Goal: Task Accomplishment & Management: Complete application form

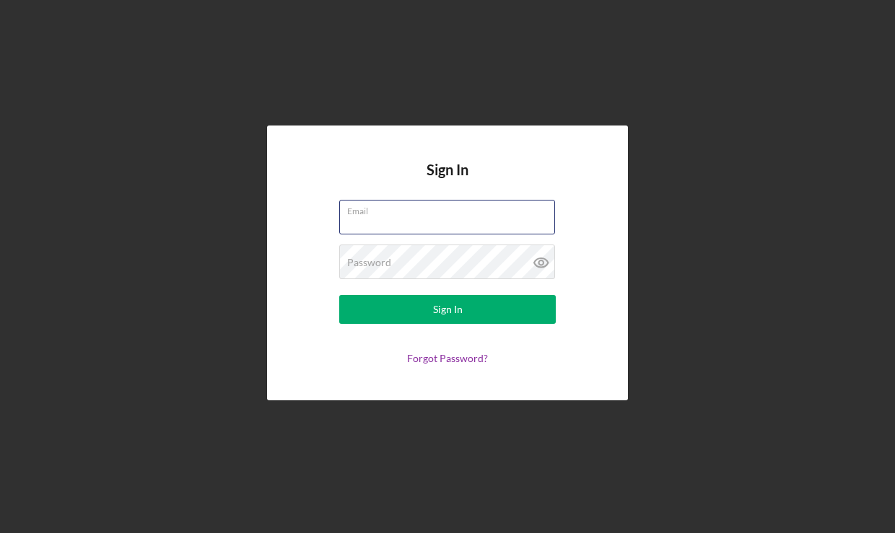
type input "missy@missymoran.com"
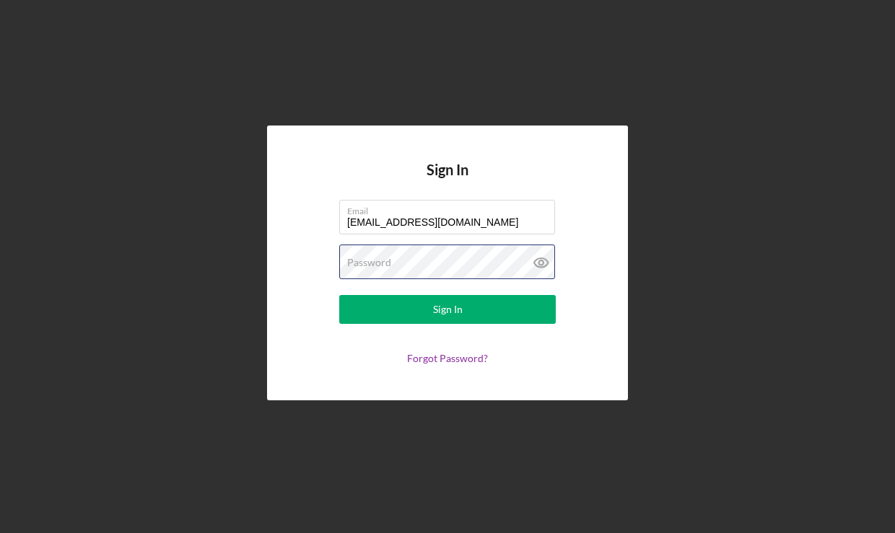
click at [448, 310] on button "Sign In" at bounding box center [447, 309] width 217 height 29
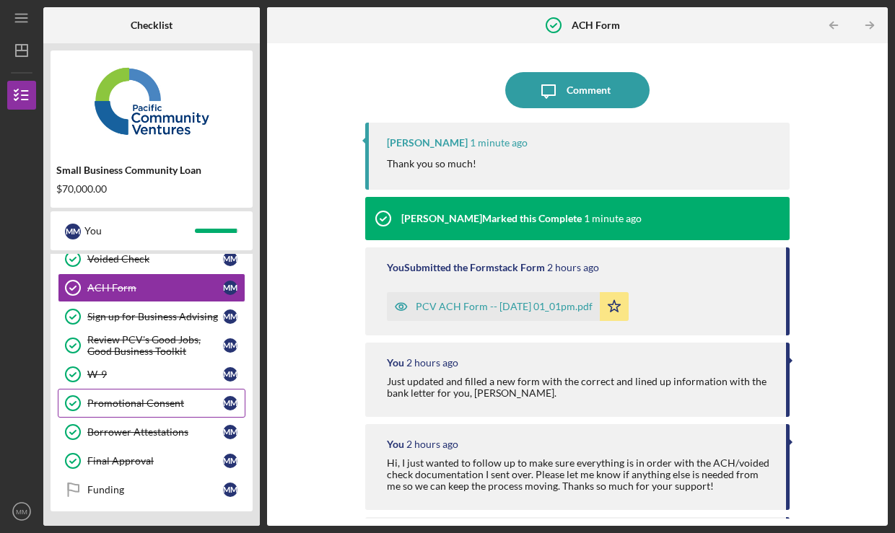
scroll to position [165, 0]
click at [155, 380] on link "W-9 W-9 M M" at bounding box center [152, 374] width 188 height 29
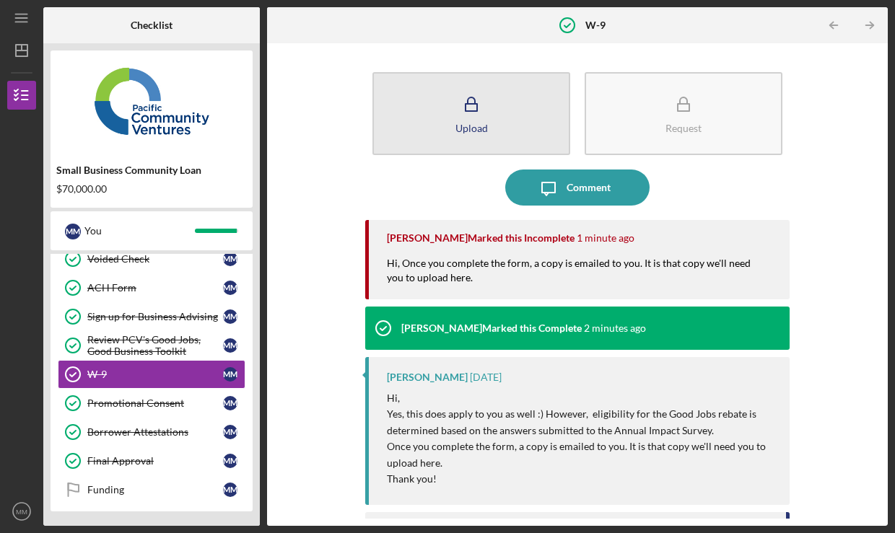
click at [505, 126] on button "Upload" at bounding box center [471, 113] width 198 height 83
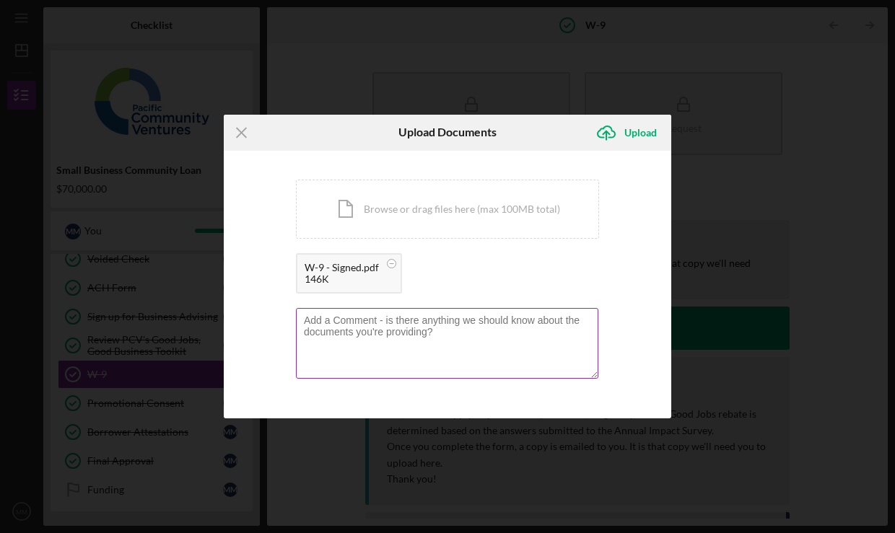
click at [449, 330] on textarea at bounding box center [447, 343] width 302 height 71
type textarea "Here is the signed form"
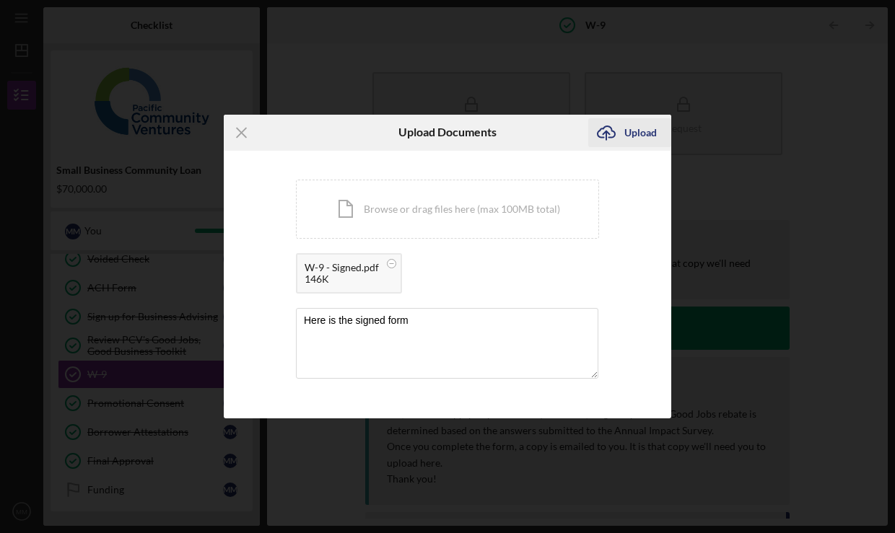
click at [642, 130] on div "Upload" at bounding box center [640, 132] width 32 height 29
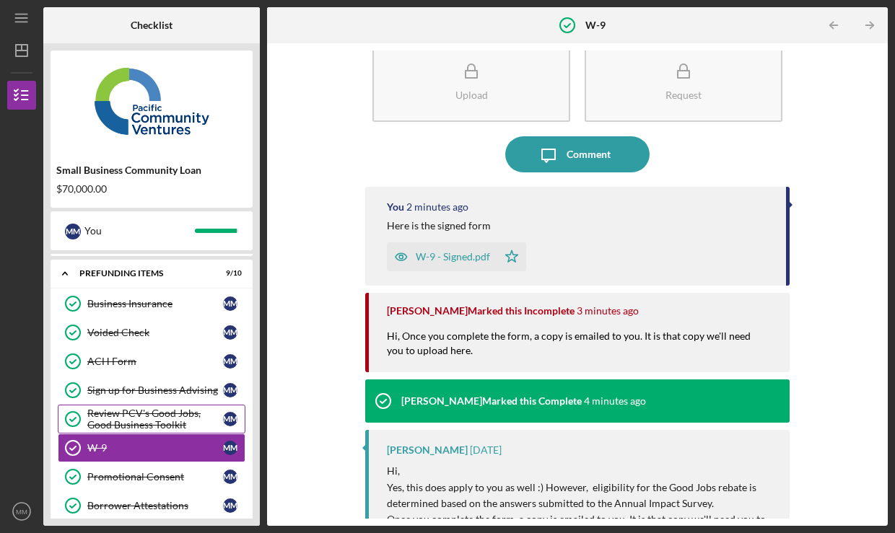
scroll to position [84, 0]
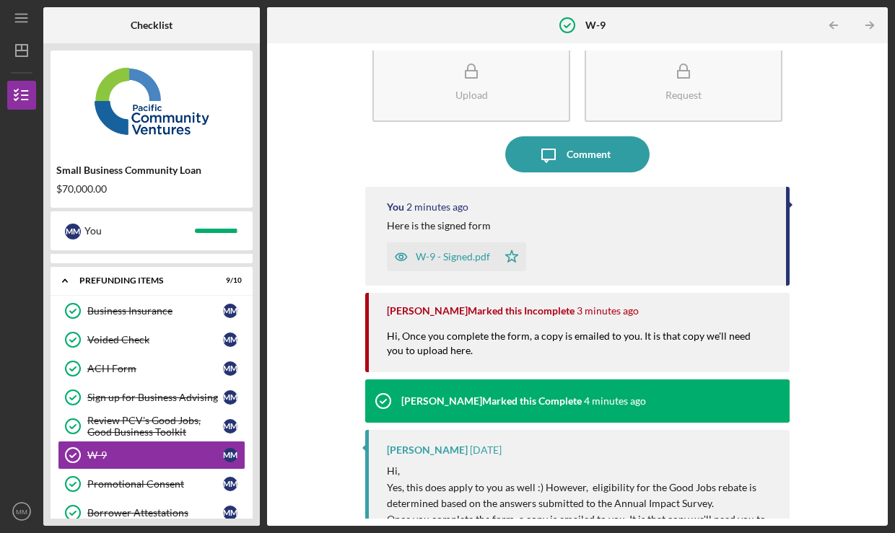
click at [324, 356] on div "Upload Request Icon/Message Comment You 2 minutes ago Here is the signed form W…" at bounding box center [577, 285] width 606 height 469
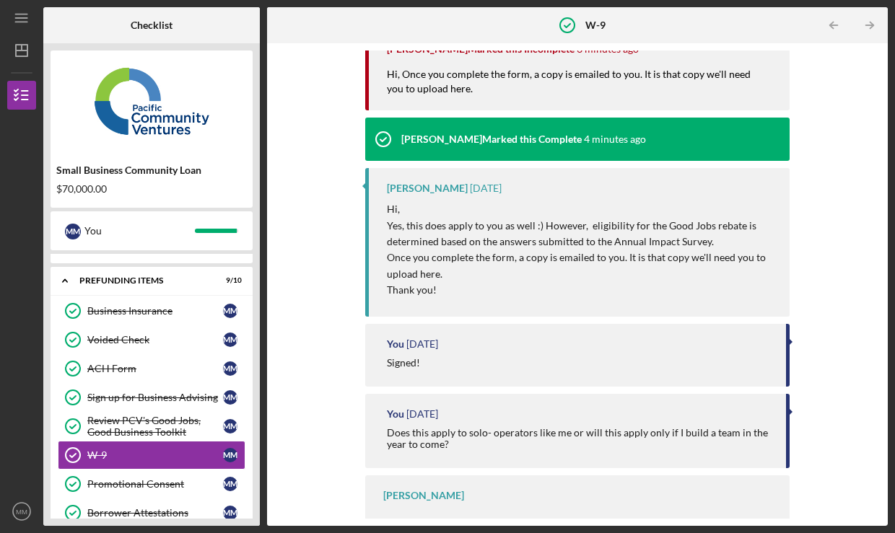
scroll to position [297, 0]
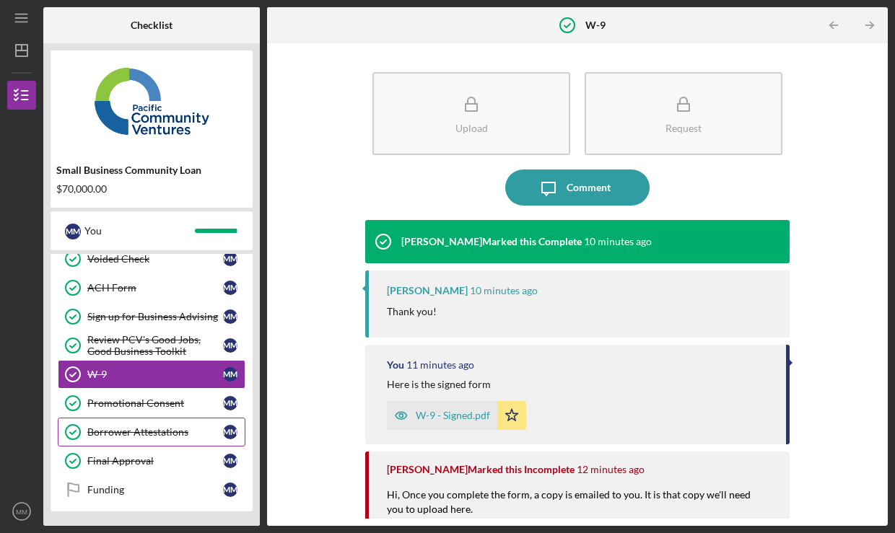
scroll to position [165, 0]
click at [20, 509] on text "MM" at bounding box center [22, 512] width 12 height 8
